Goal: Information Seeking & Learning: Learn about a topic

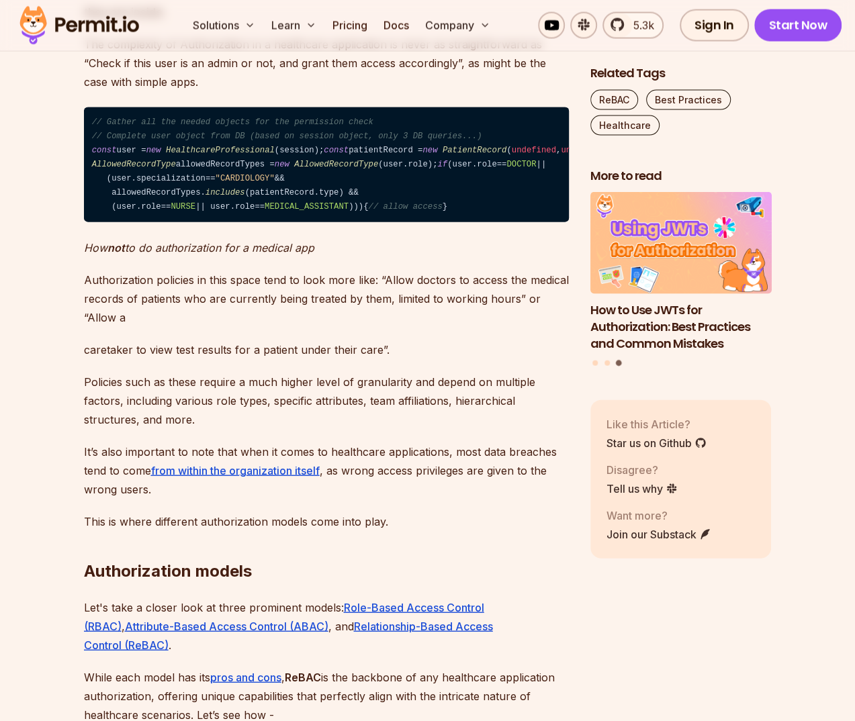
scroll to position [1648, 0]
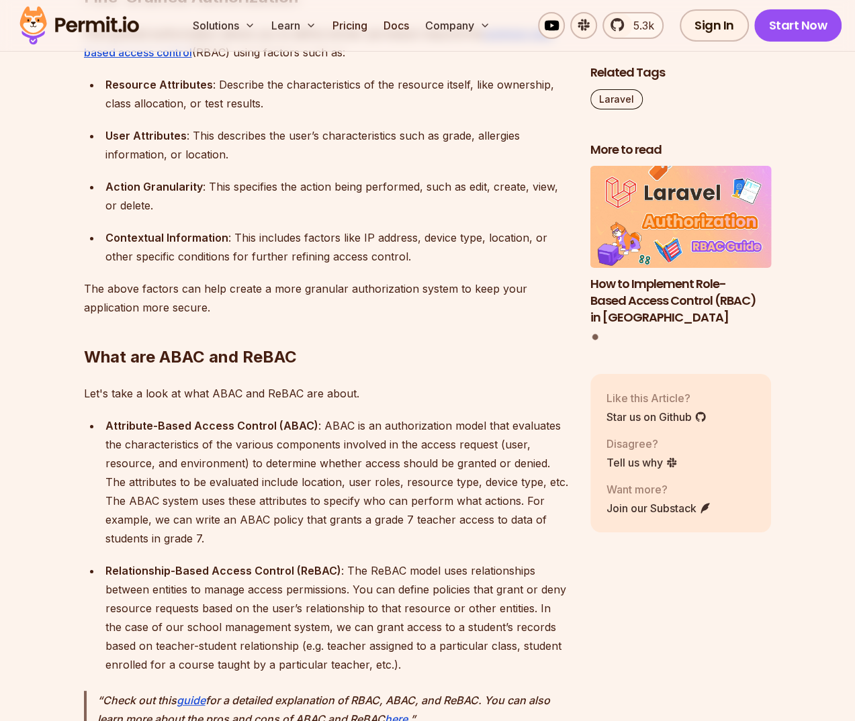
scroll to position [2961, 0]
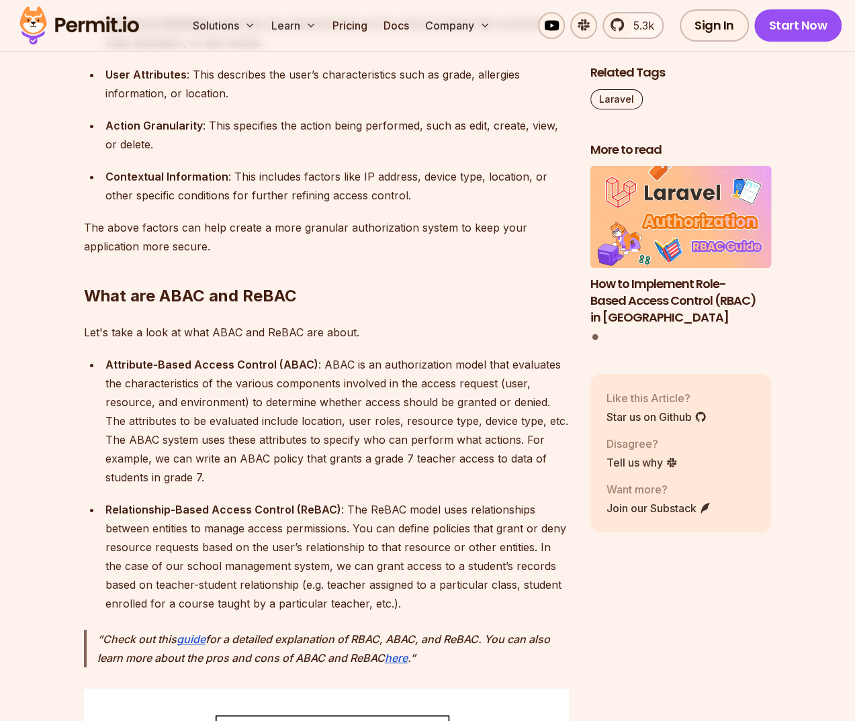
drag, startPoint x: 124, startPoint y: 328, endPoint x: 144, endPoint y: 361, distance: 38.6
drag, startPoint x: 146, startPoint y: 362, endPoint x: 302, endPoint y: 356, distance: 155.9
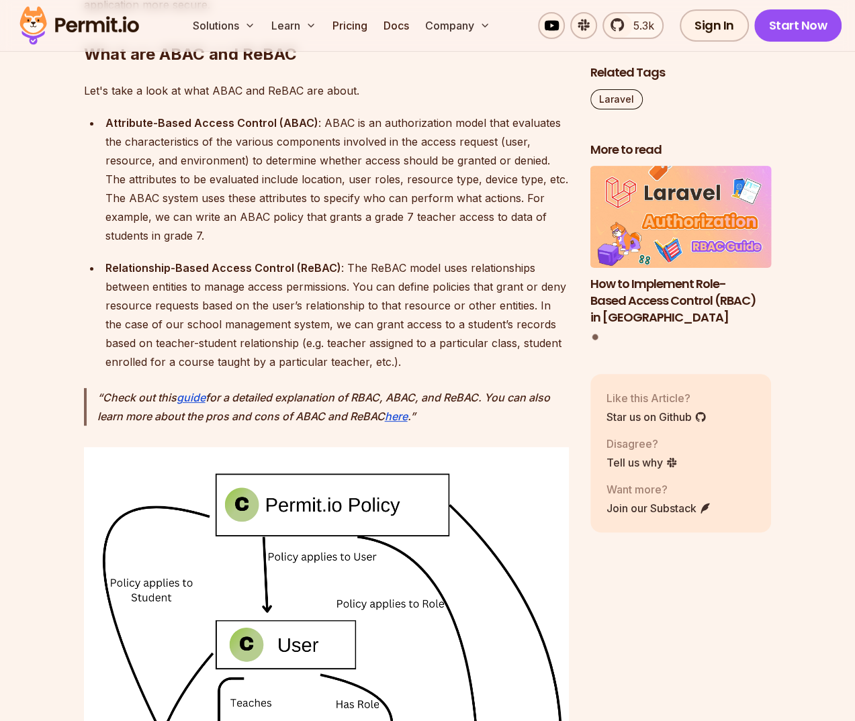
scroll to position [3205, 0]
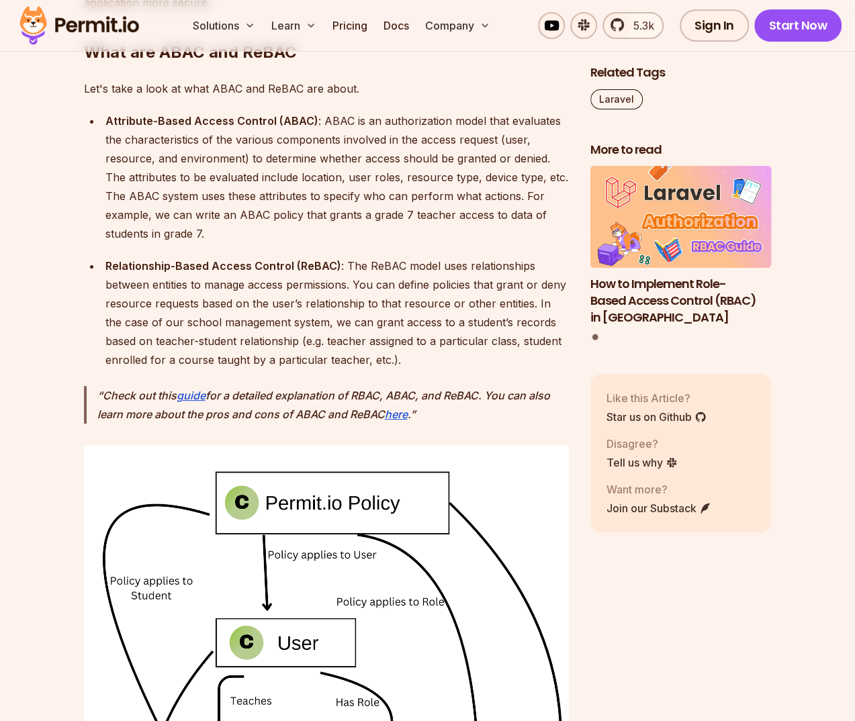
drag, startPoint x: 409, startPoint y: 530, endPoint x: 100, endPoint y: 362, distance: 351.6
copy ul "Resource Attributes : Describe the characteristics of the resource itself, like…"
drag, startPoint x: 317, startPoint y: 458, endPoint x: 360, endPoint y: 458, distance: 43.0
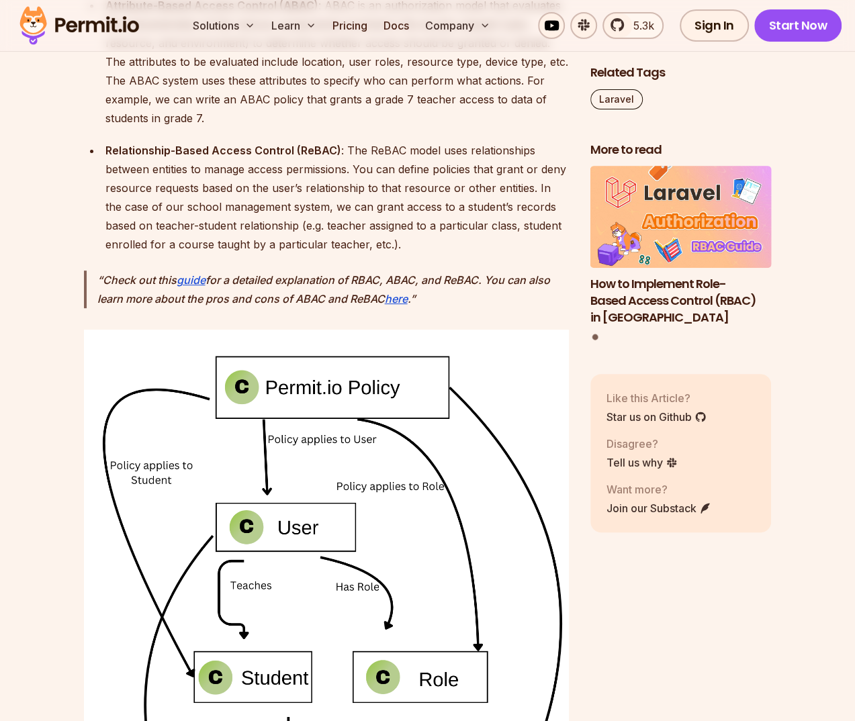
scroll to position [3327, 0]
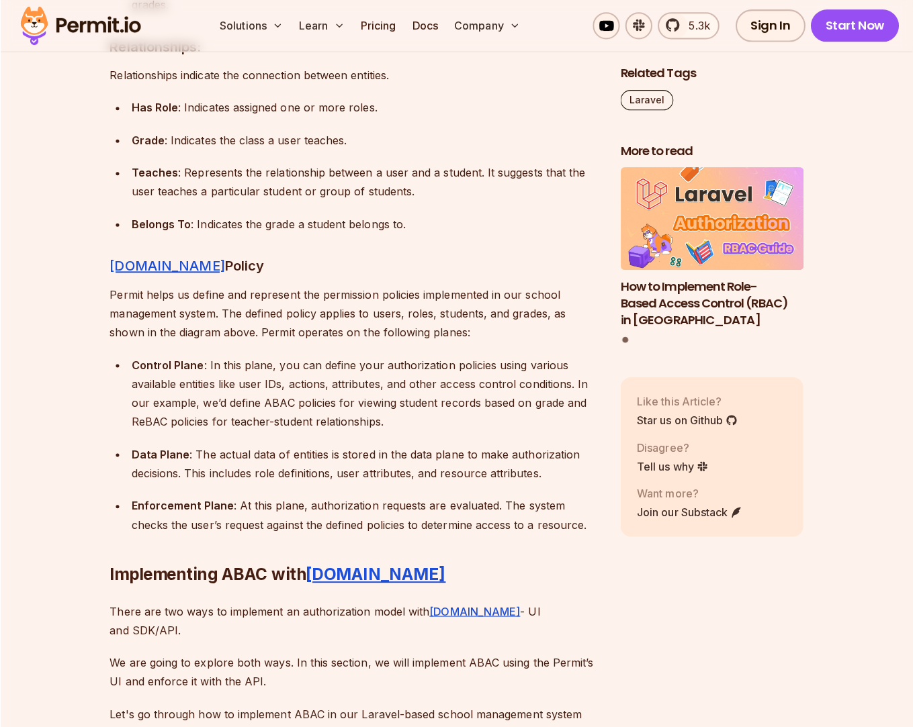
scroll to position [4731, 0]
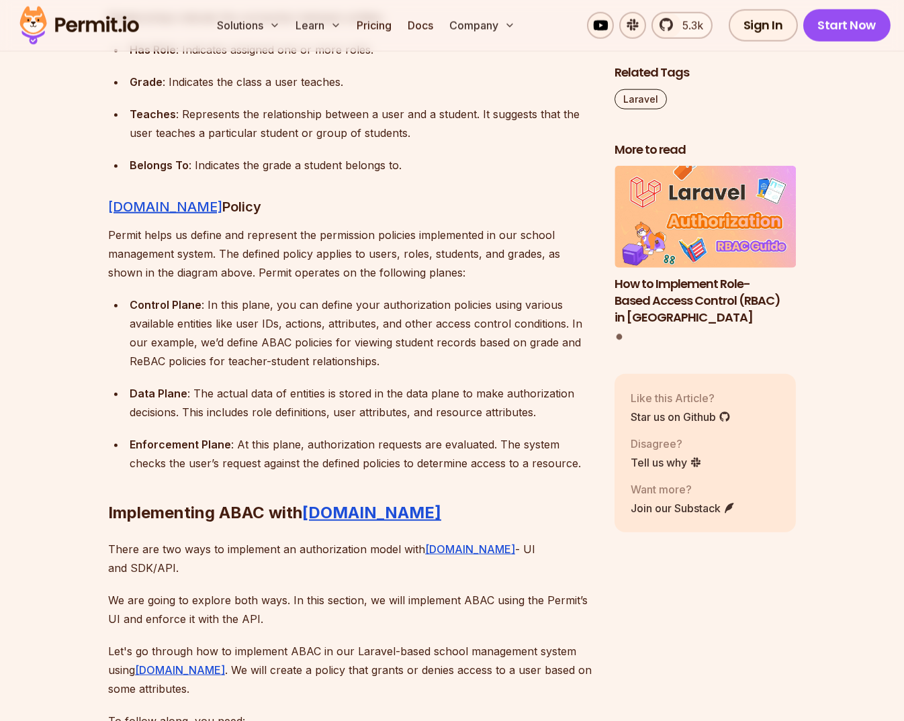
drag, startPoint x: 273, startPoint y: 369, endPoint x: 375, endPoint y: 361, distance: 101.7
drag, startPoint x: 518, startPoint y: 420, endPoint x: 306, endPoint y: 427, distance: 212.3
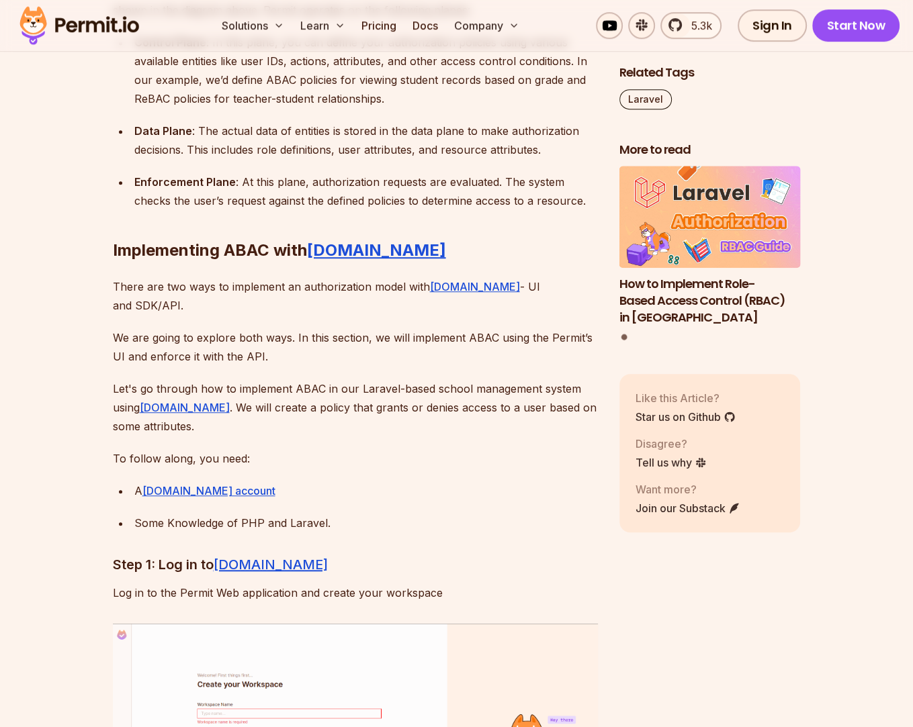
scroll to position [5036, 0]
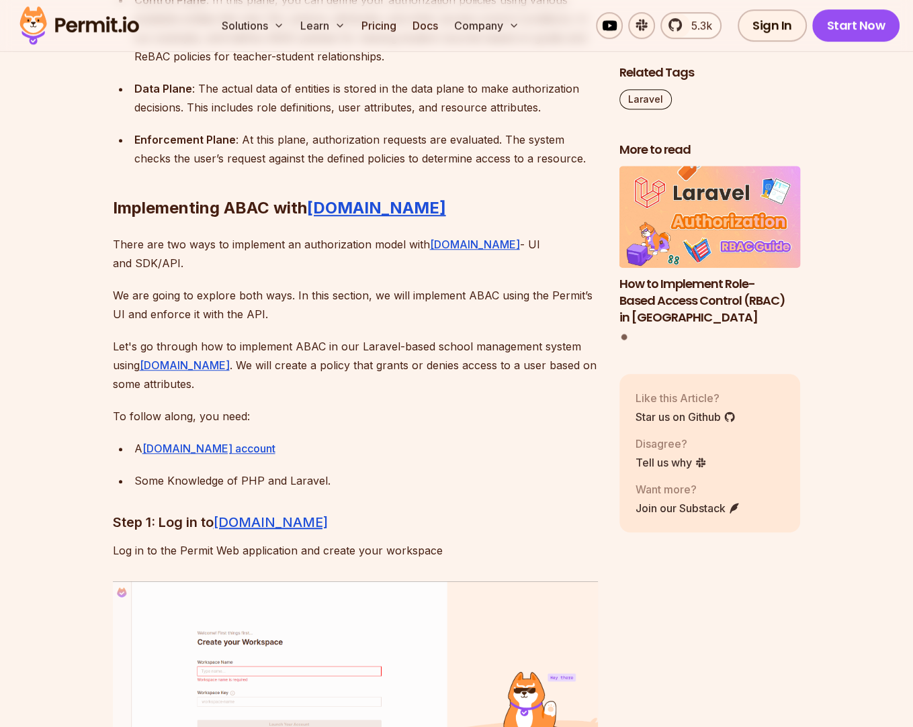
drag, startPoint x: 398, startPoint y: 320, endPoint x: 467, endPoint y: 310, distance: 70.6
drag, startPoint x: 381, startPoint y: 316, endPoint x: 440, endPoint y: 299, distance: 61.6
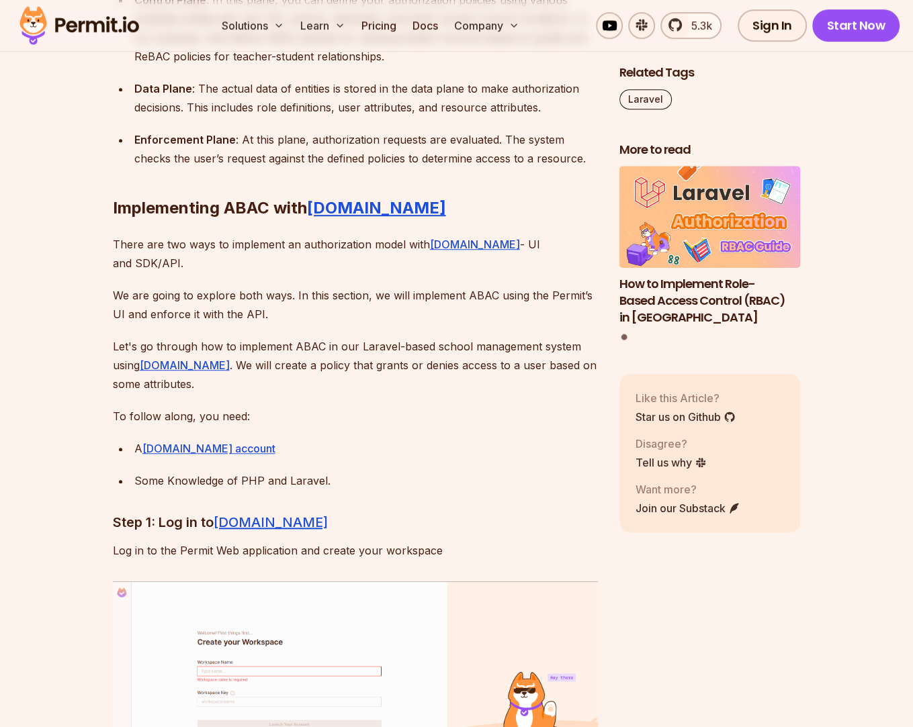
drag, startPoint x: 372, startPoint y: 336, endPoint x: 392, endPoint y: 360, distance: 31.0
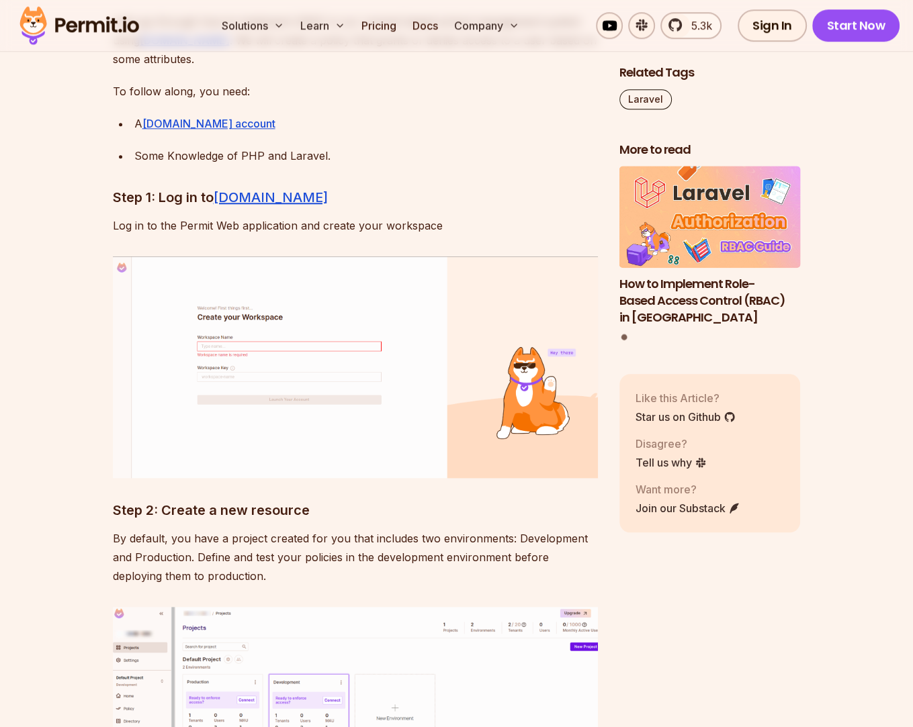
scroll to position [5342, 0]
